Goal: Navigation & Orientation: Go to known website

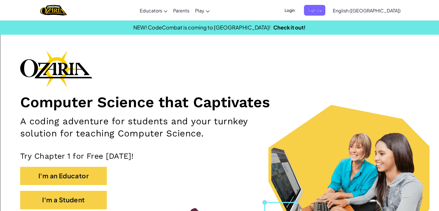
click at [298, 12] on span "Login" at bounding box center [289, 10] width 17 height 11
